Goal: Task Accomplishment & Management: Manage account settings

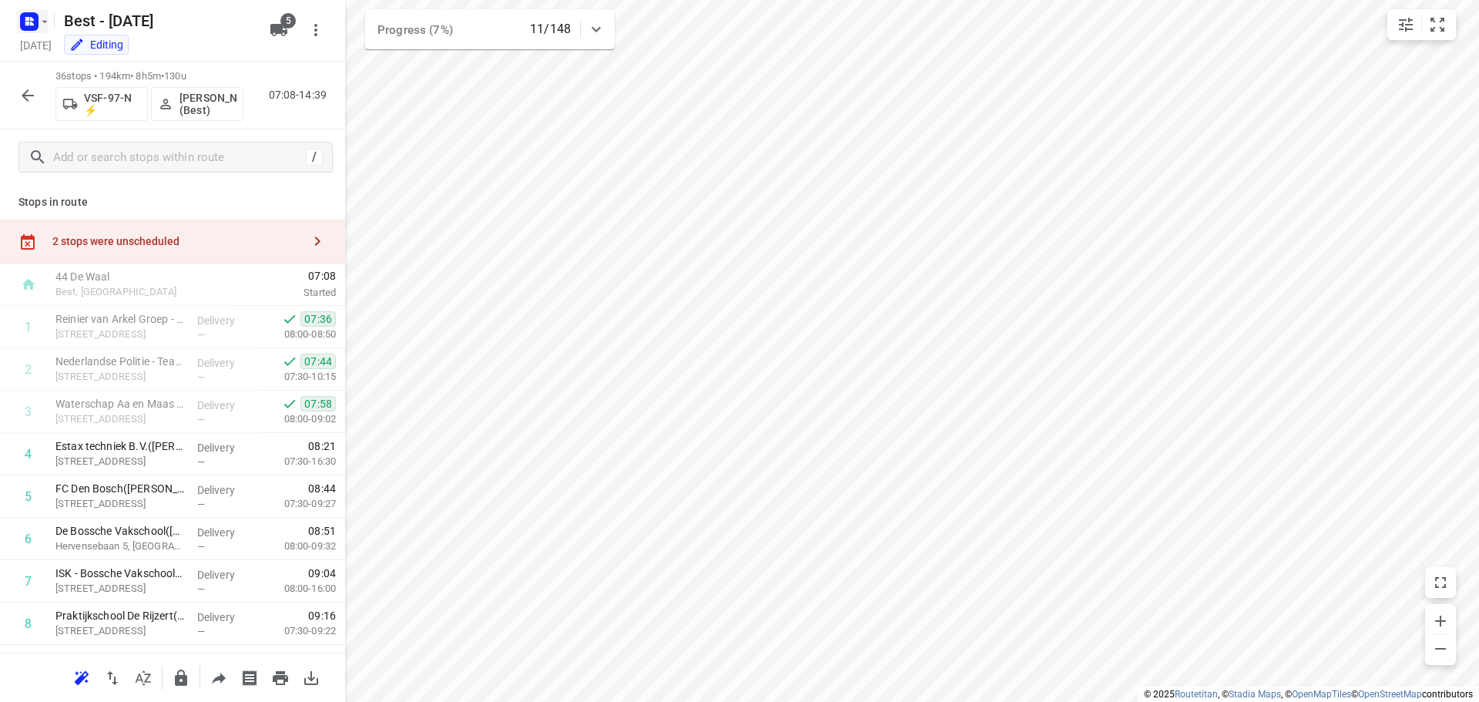
click at [32, 16] on rect "button" at bounding box center [29, 21] width 18 height 18
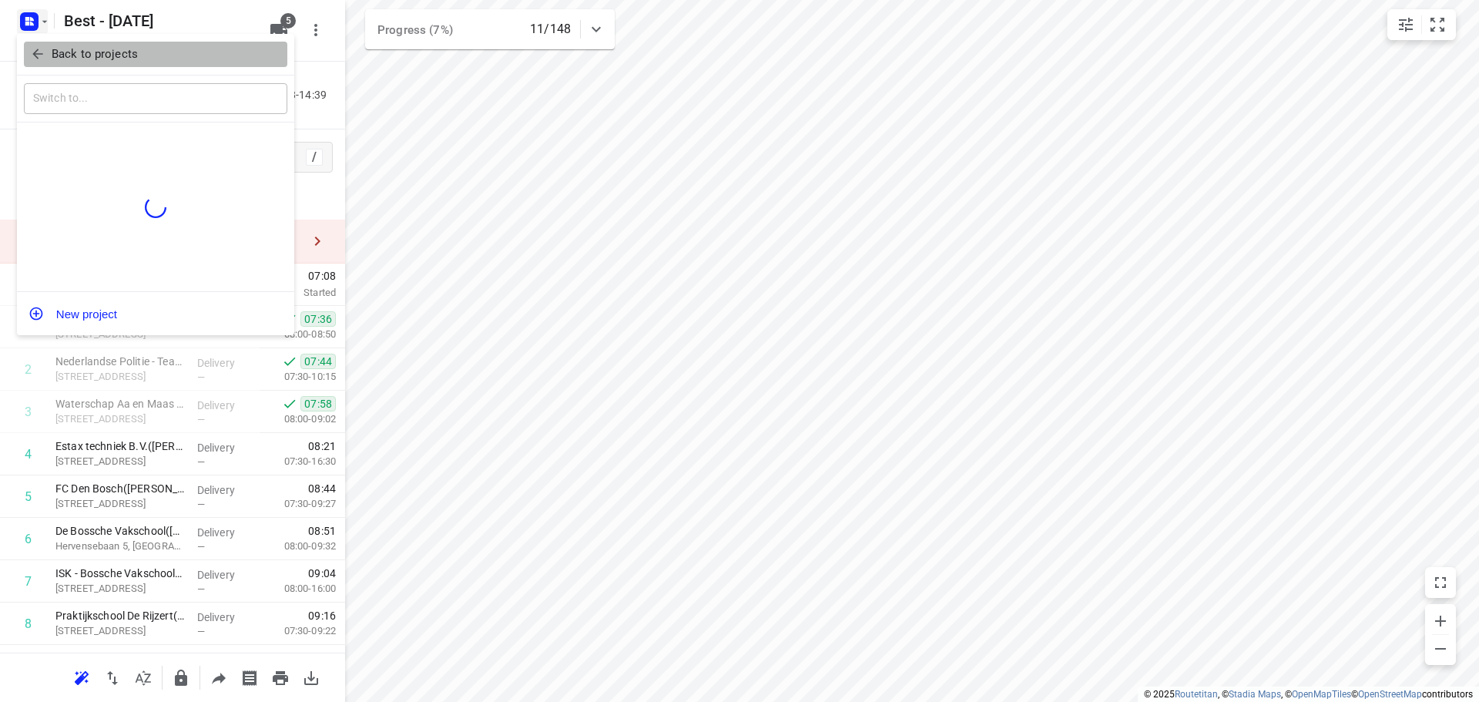
click at [30, 55] on icon "button" at bounding box center [37, 53] width 15 height 15
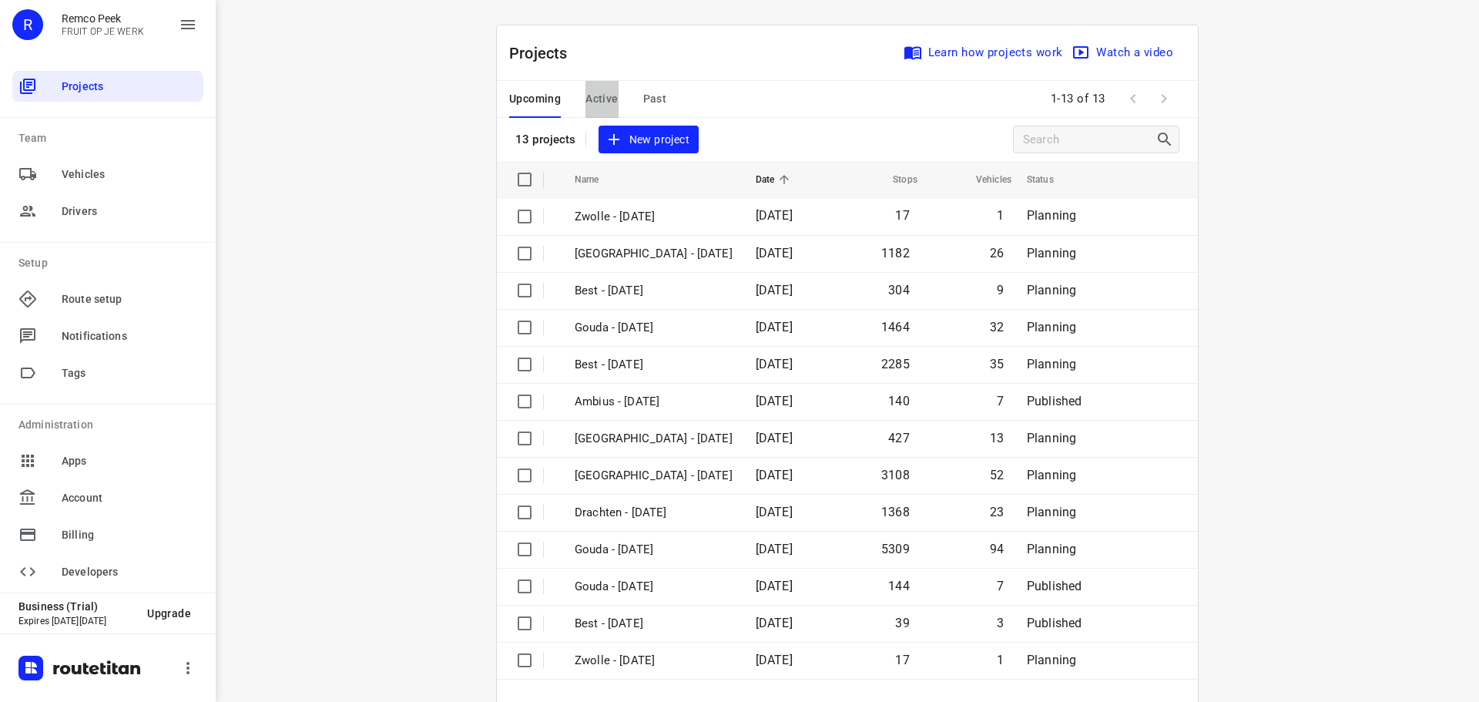
click at [607, 99] on span "Active" at bounding box center [601, 98] width 32 height 19
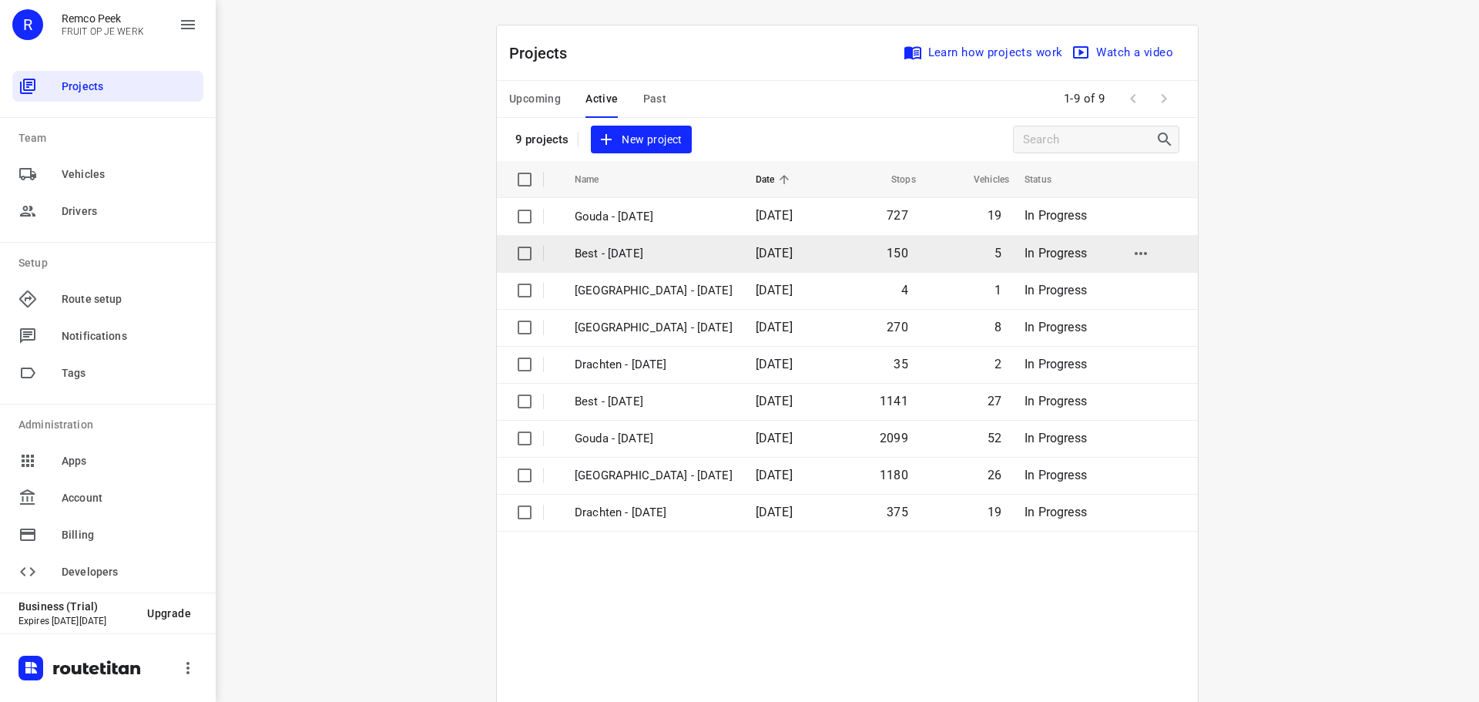
click at [675, 260] on p "Best - [DATE]" at bounding box center [654, 254] width 158 height 18
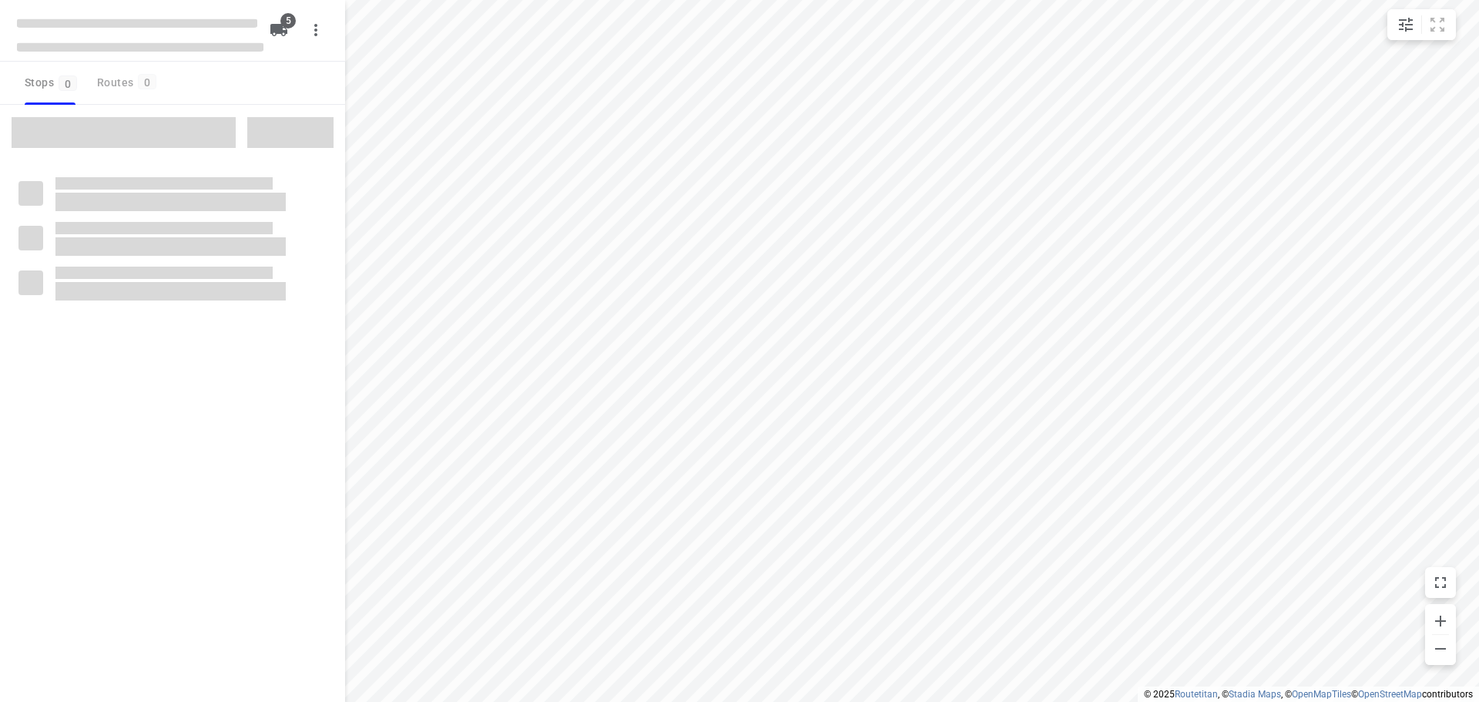
checkbox input "true"
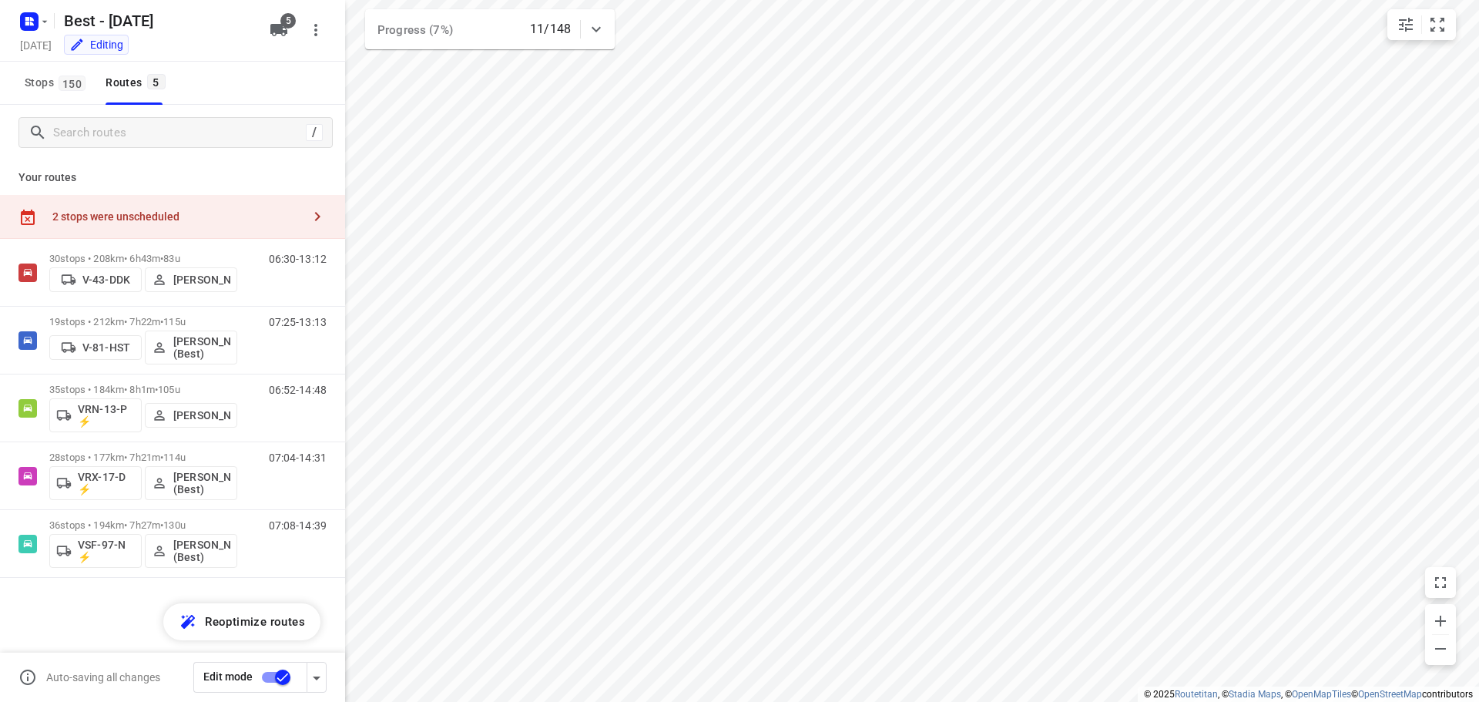
click at [249, 172] on p "Your routes" at bounding box center [172, 177] width 308 height 16
click at [111, 604] on div "30 stops • 208km • 6h43m • 83u V-43-DDK [PERSON_NAME] 06:30-13:12 19 stops • 21…" at bounding box center [172, 462] width 345 height 447
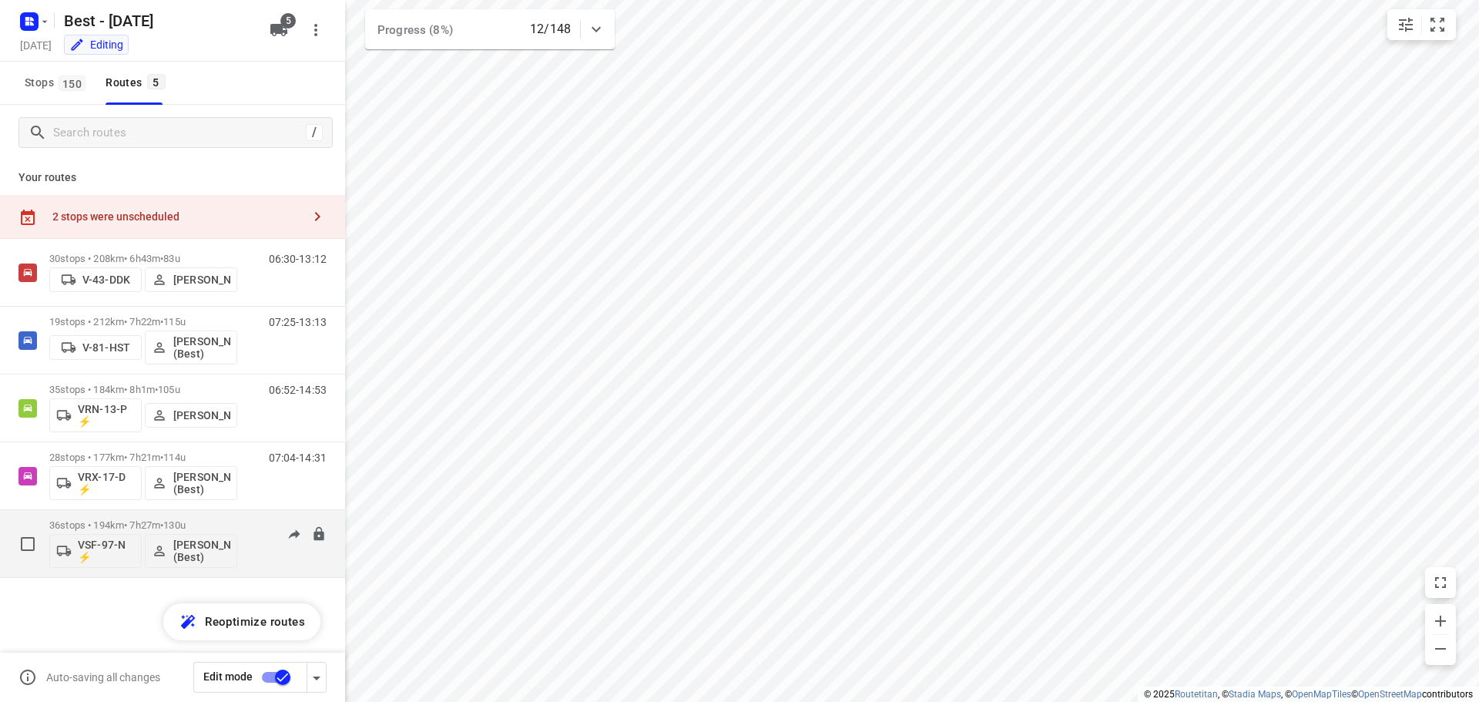
click at [236, 516] on div "36 stops • 194km • 7h27m • 130u VSF-97-N ⚡ [PERSON_NAME] (Best)" at bounding box center [143, 544] width 188 height 64
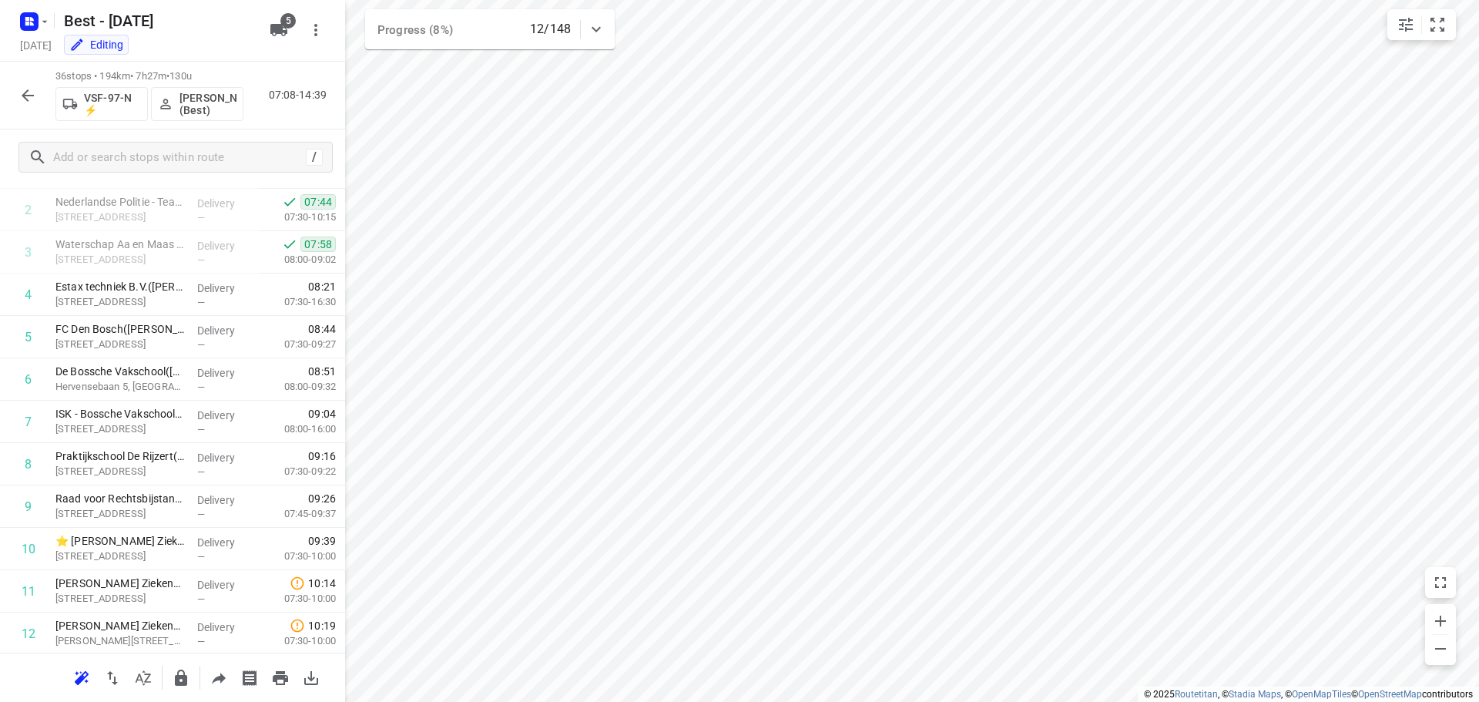
scroll to position [183, 0]
